Goal: Task Accomplishment & Management: Use online tool/utility

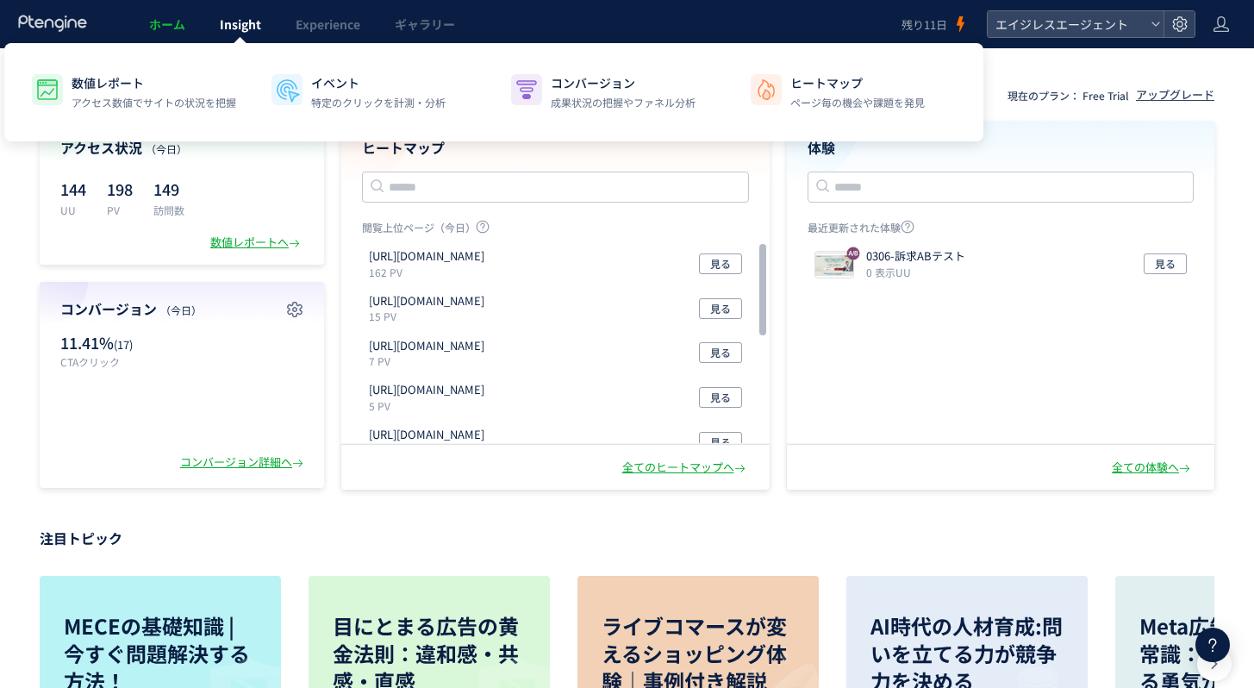
click at [211, 31] on link "Insight" at bounding box center [241, 24] width 76 height 48
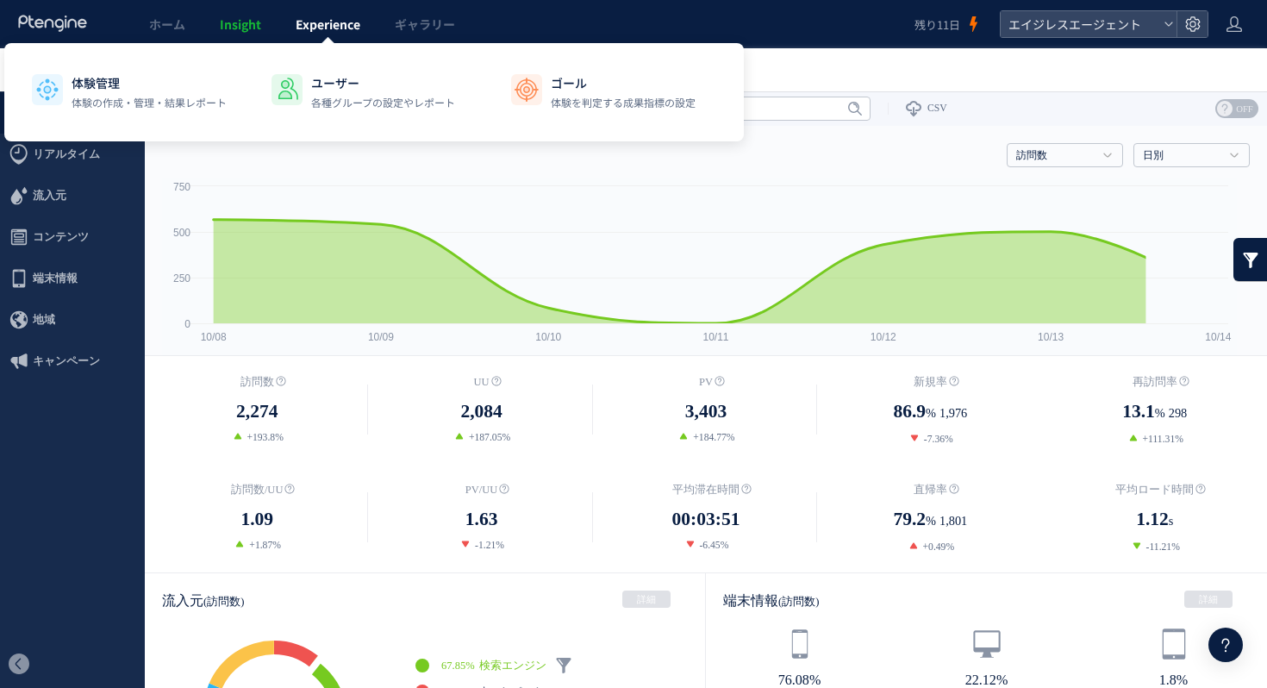
click at [356, 22] on span "Experience" at bounding box center [328, 24] width 65 height 17
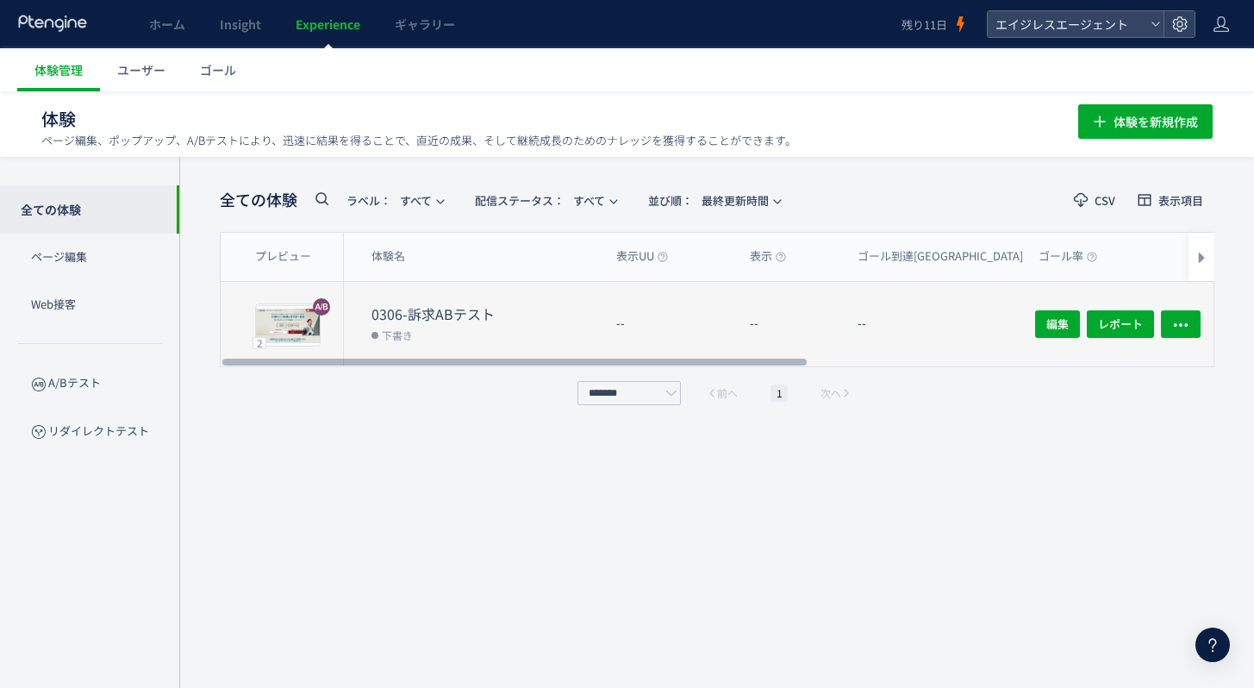
click at [440, 323] on dd "下書き" at bounding box center [487, 334] width 231 height 22
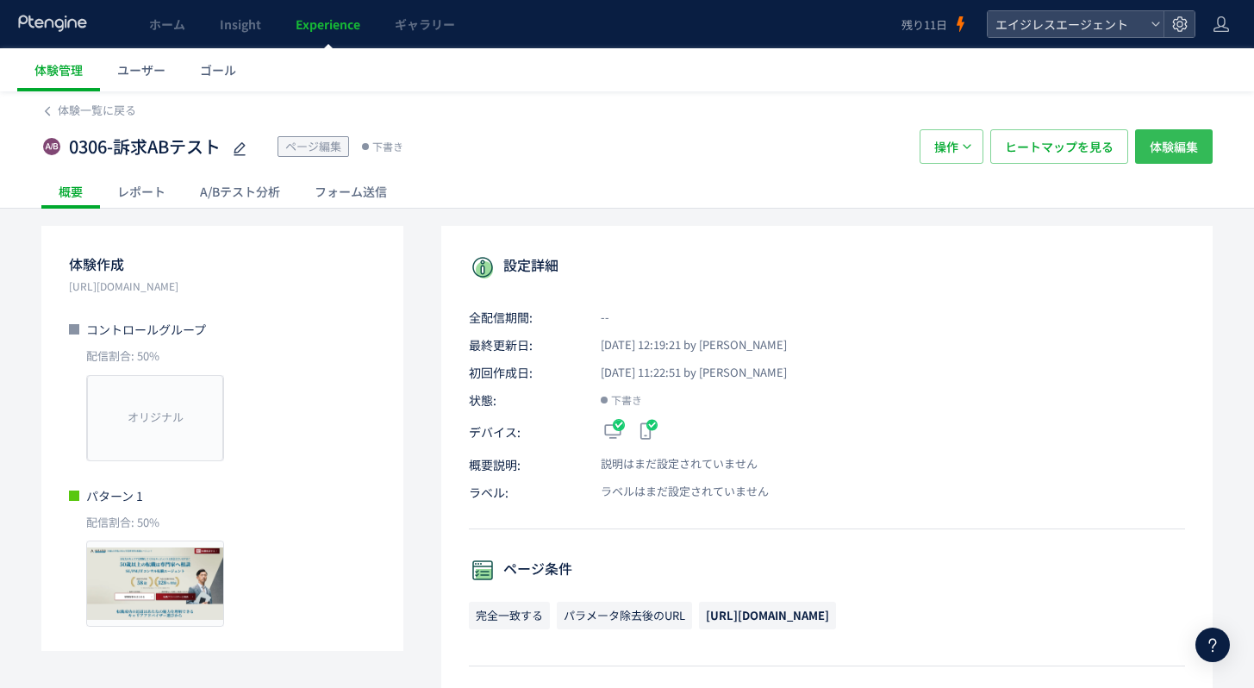
click at [1173, 151] on span "体験編集" at bounding box center [1174, 146] width 48 height 34
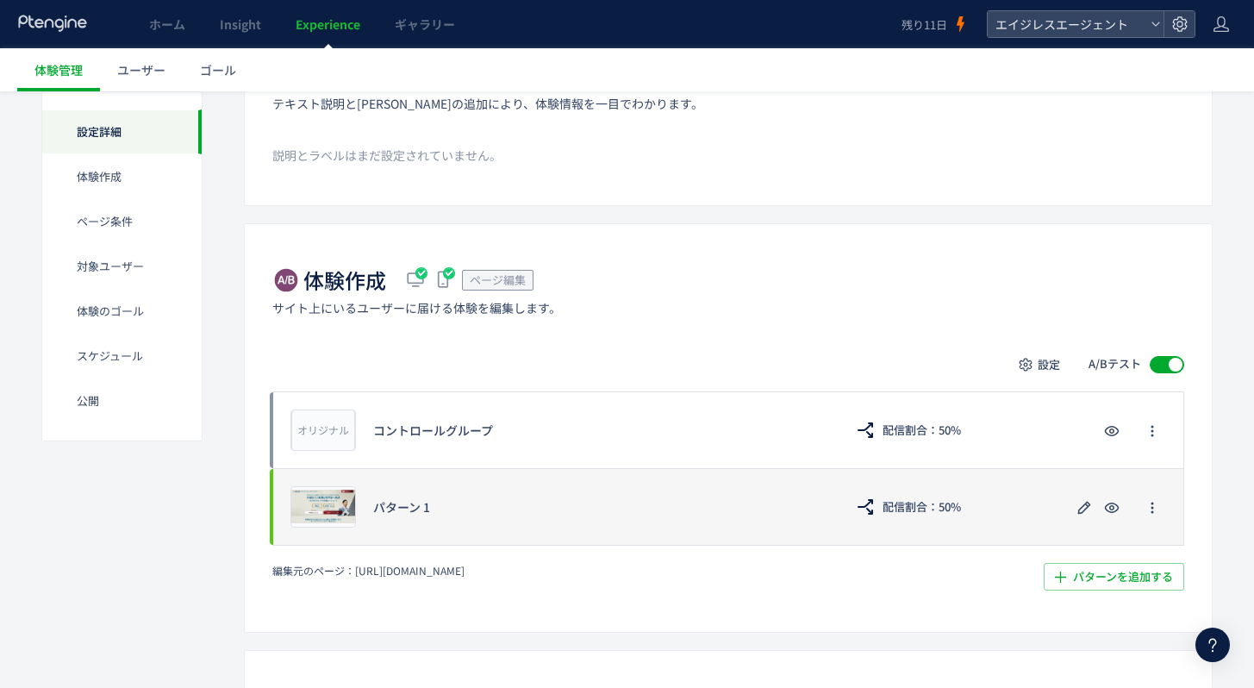
scroll to position [278, 0]
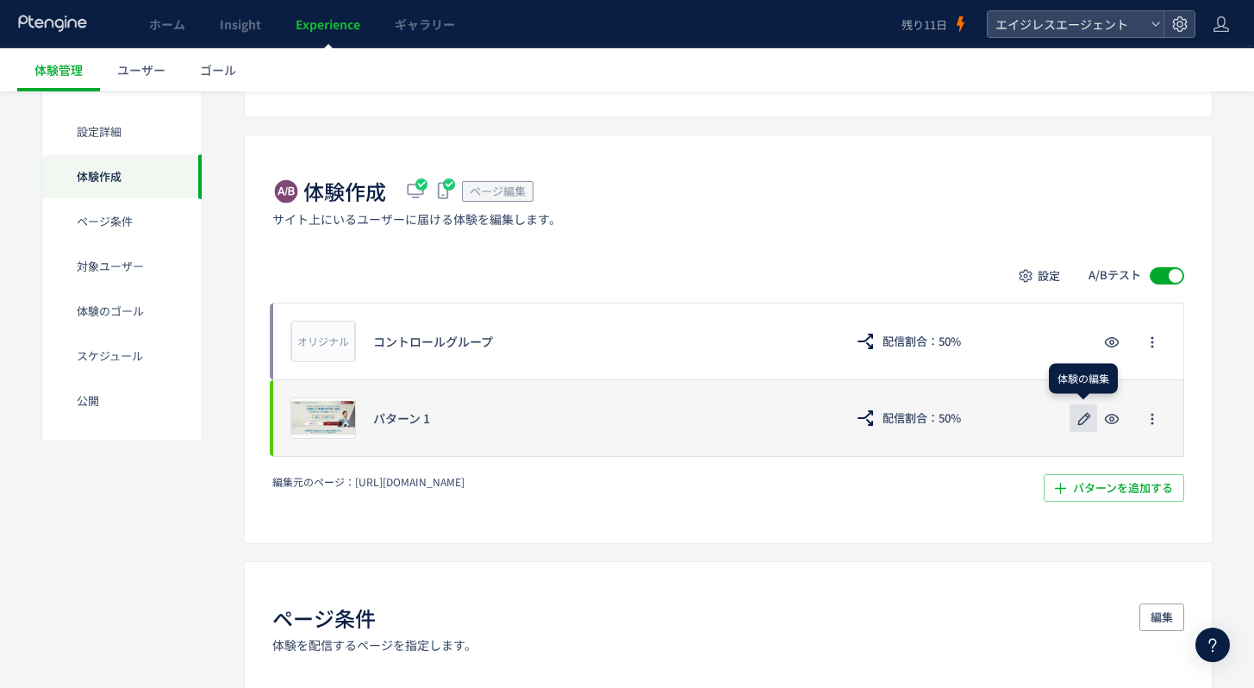
click at [1087, 415] on icon "button" at bounding box center [1084, 419] width 21 height 21
